Goal: Information Seeking & Learning: Check status

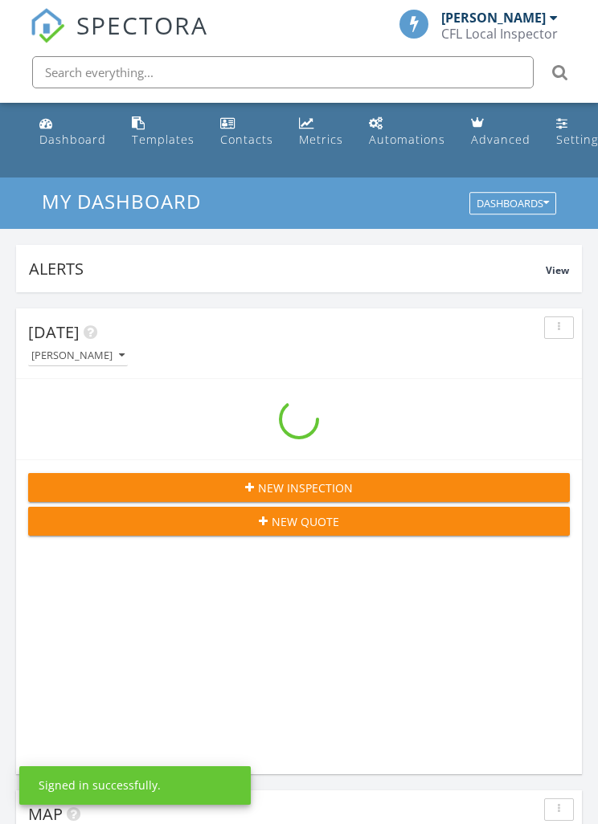
scroll to position [2749, 599]
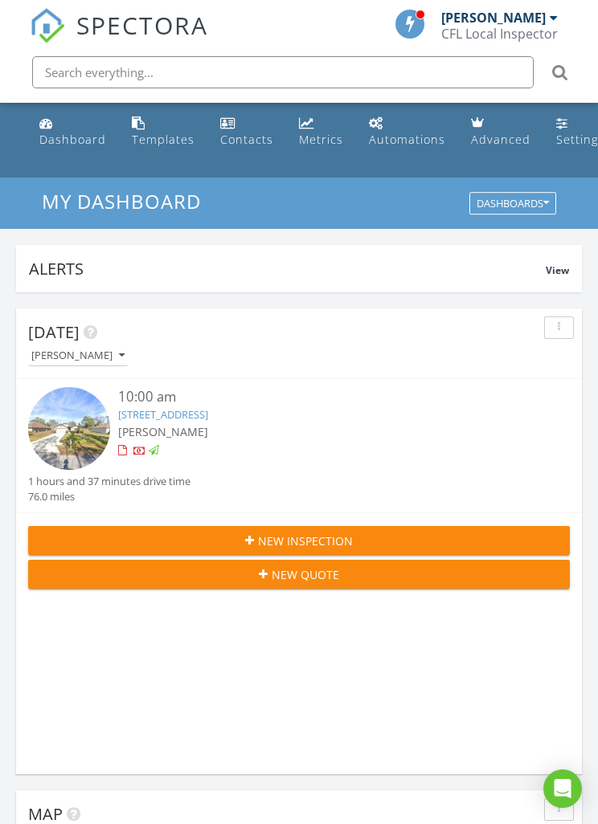
click at [395, 122] on link "Automations" at bounding box center [406, 132] width 89 height 46
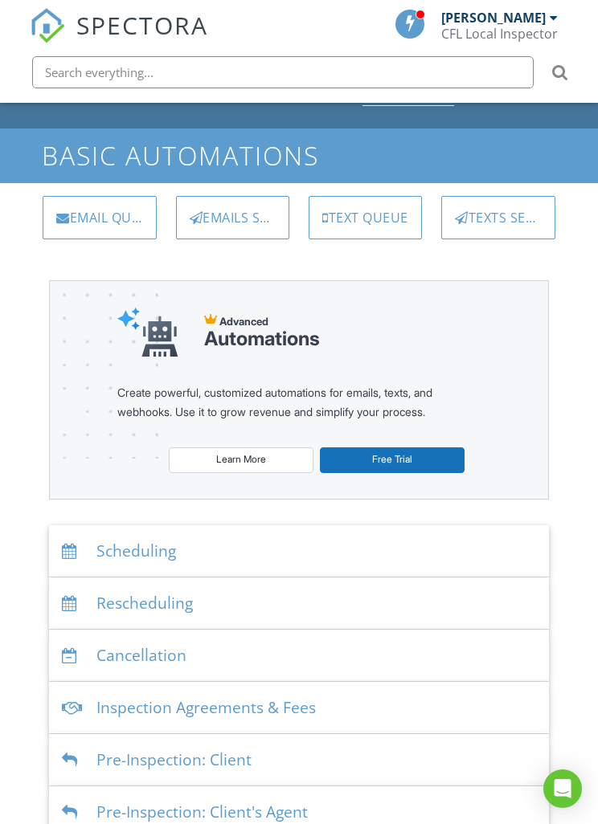
scroll to position [50, 0]
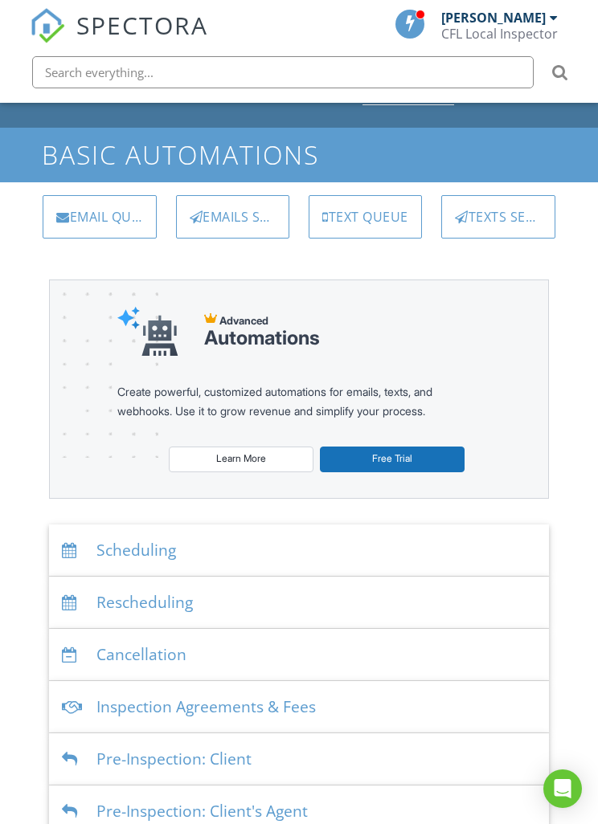
click at [249, 213] on div "Emails Sent" at bounding box center [232, 216] width 113 height 43
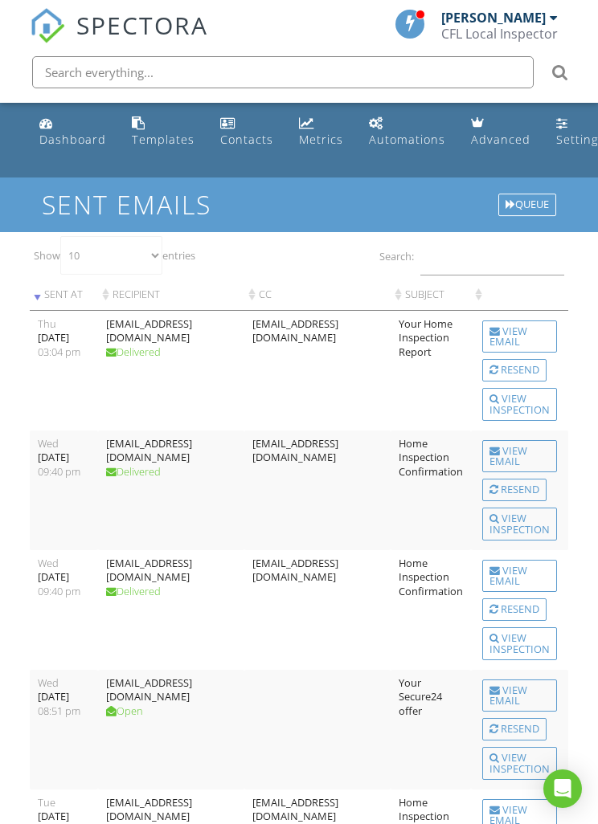
click at [586, 389] on div "Dashboard Templates Contacts Metrics Automations Advanced Settings Support Cent…" at bounding box center [299, 835] width 598 height 1464
click at [546, 329] on div "View Email" at bounding box center [519, 337] width 75 height 33
